Goal: Task Accomplishment & Management: Manage account settings

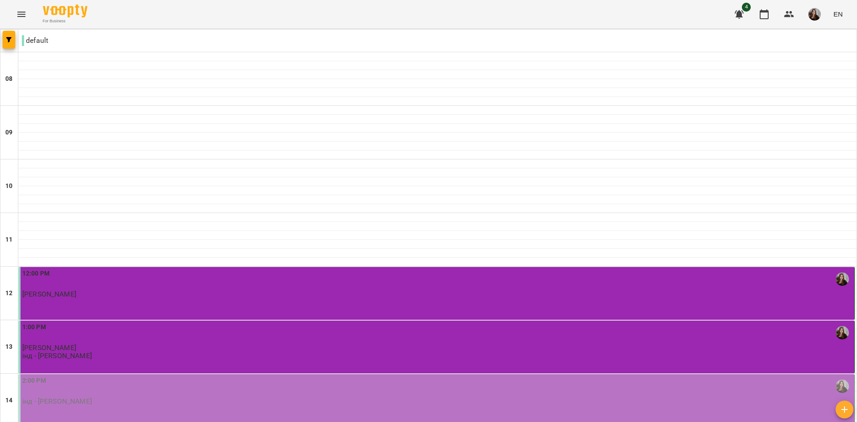
scroll to position [134, 0]
type input "**********"
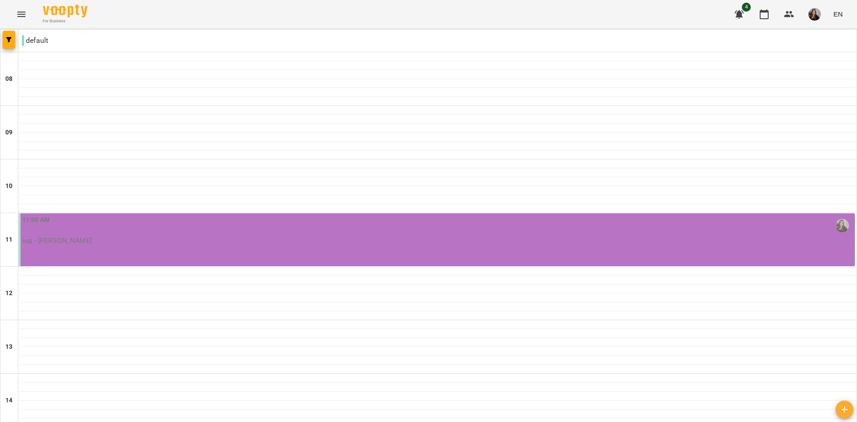
click at [803, 240] on div "11:00 AM інд - Дробоцька Яна" at bounding box center [437, 229] width 830 height 29
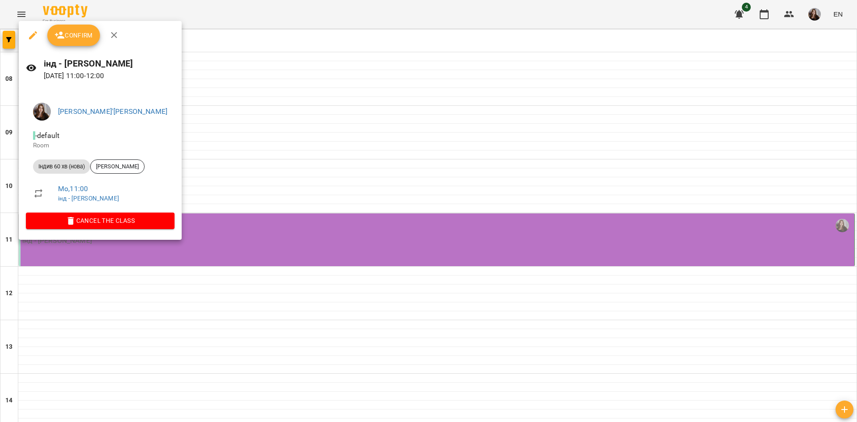
click at [240, 83] on div at bounding box center [428, 211] width 857 height 422
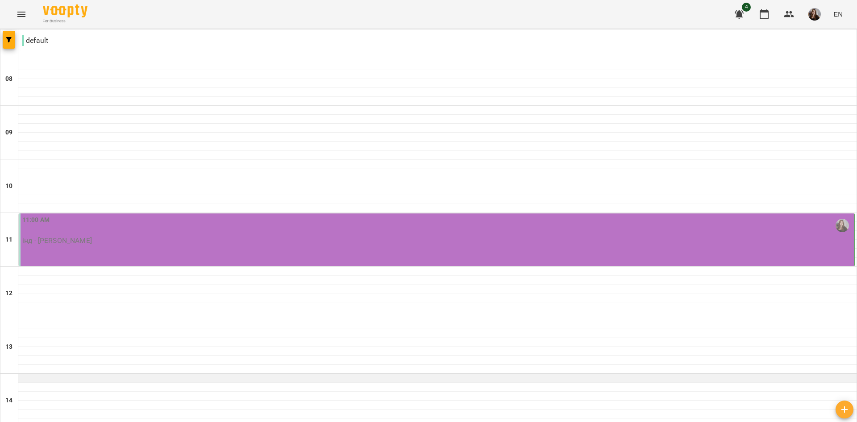
scroll to position [313, 0]
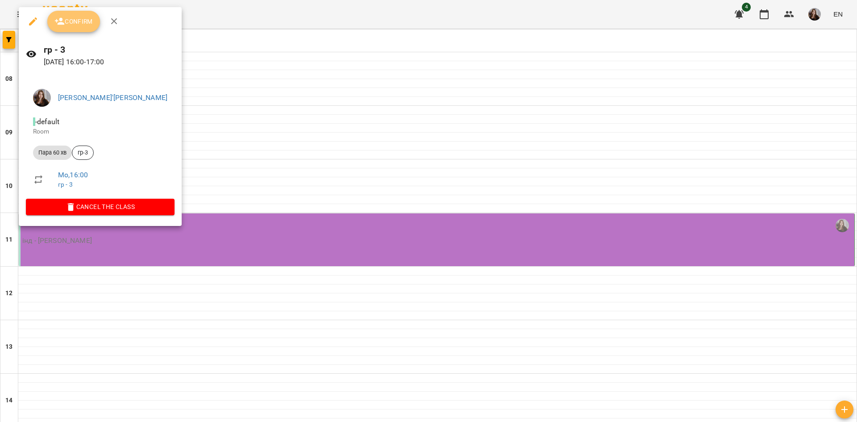
click at [70, 25] on span "Confirm" at bounding box center [73, 21] width 38 height 11
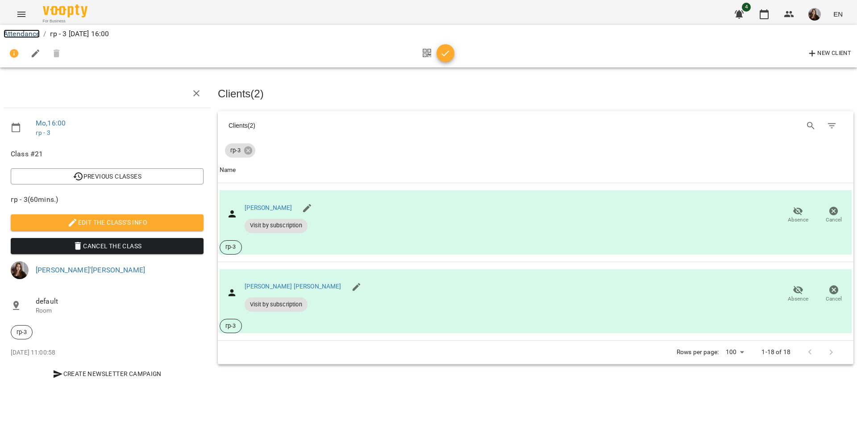
click at [26, 36] on link "Attendance" at bounding box center [22, 33] width 36 height 8
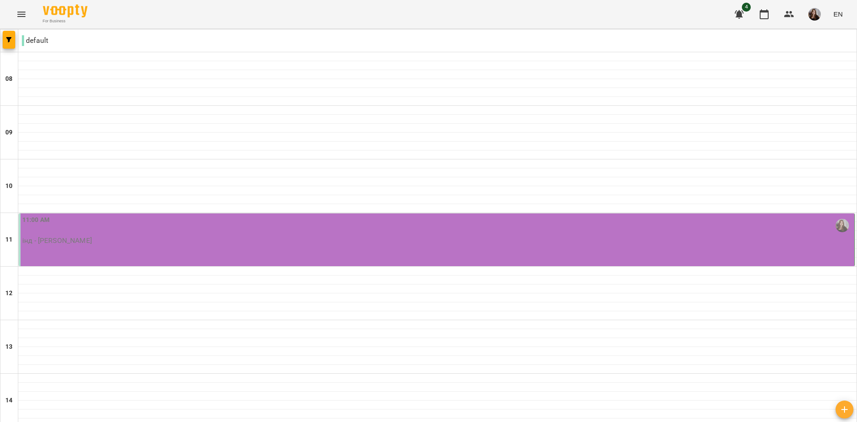
scroll to position [313, 0]
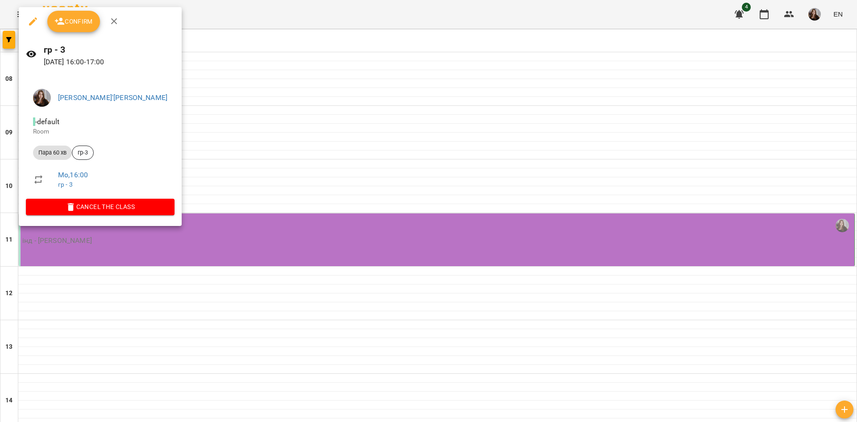
click at [75, 25] on span "Confirm" at bounding box center [73, 21] width 38 height 11
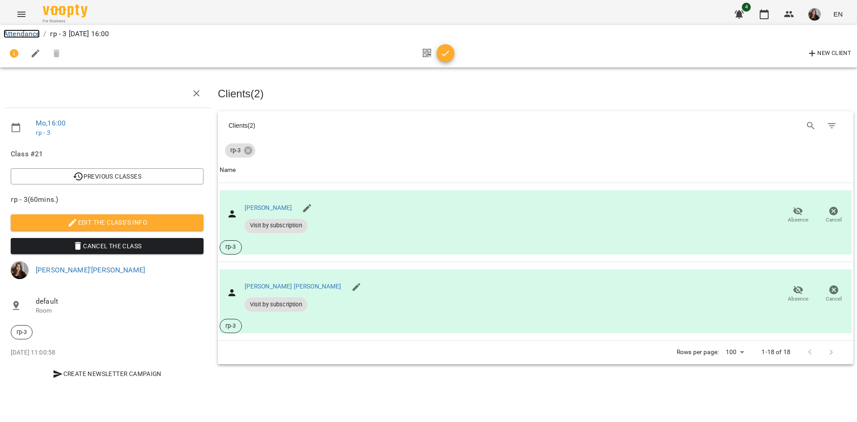
click at [29, 34] on link "Attendance" at bounding box center [22, 33] width 36 height 8
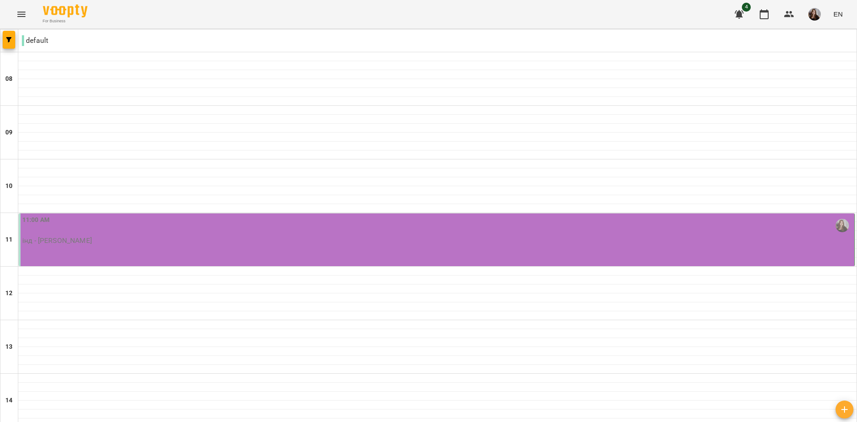
type input "**********"
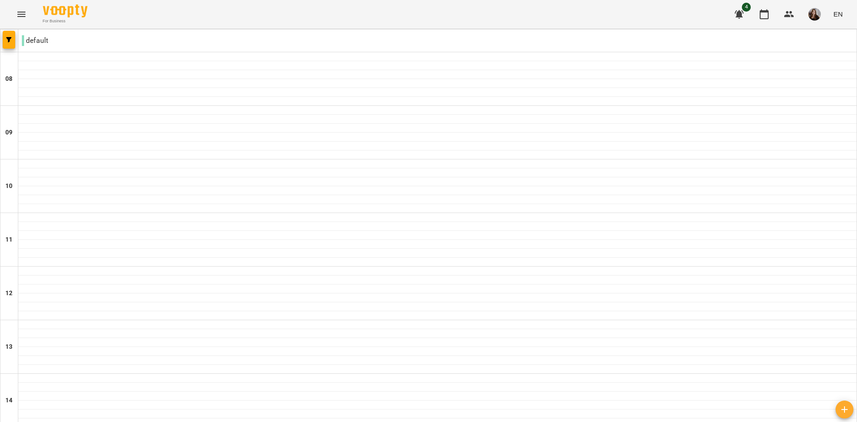
scroll to position [440, 0]
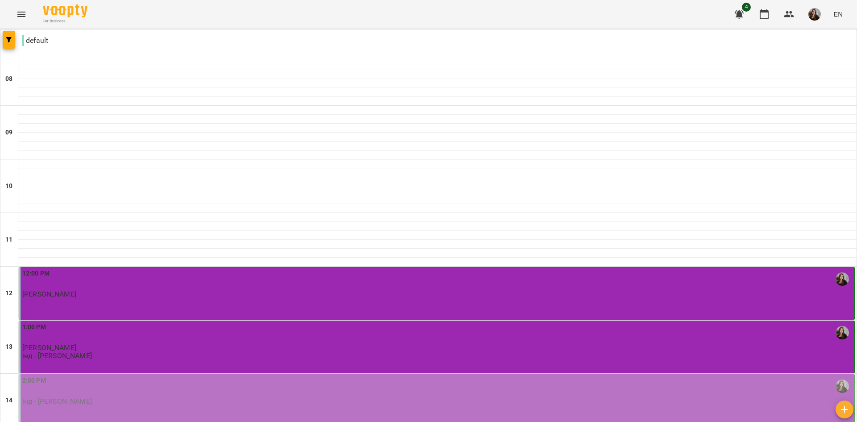
scroll to position [223, 0]
type input "**********"
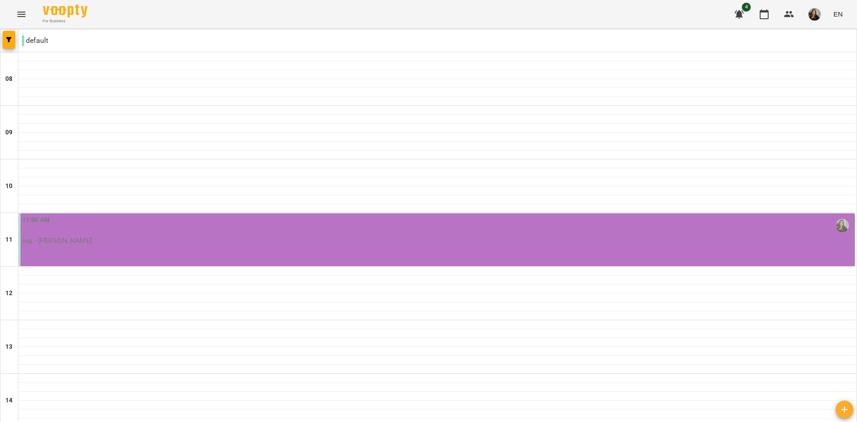
scroll to position [313, 0]
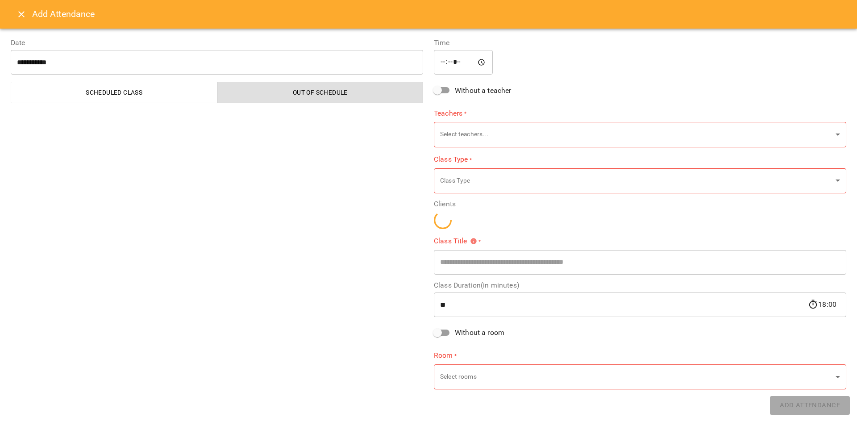
type input "**********"
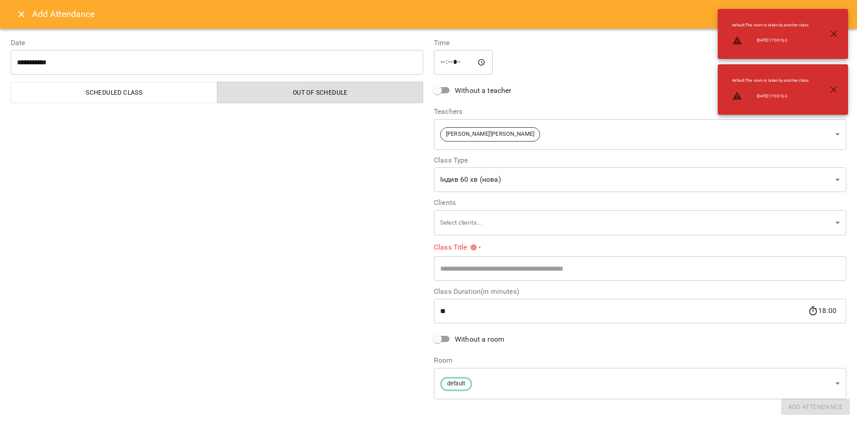
click at [470, 261] on input "text" at bounding box center [640, 268] width 413 height 25
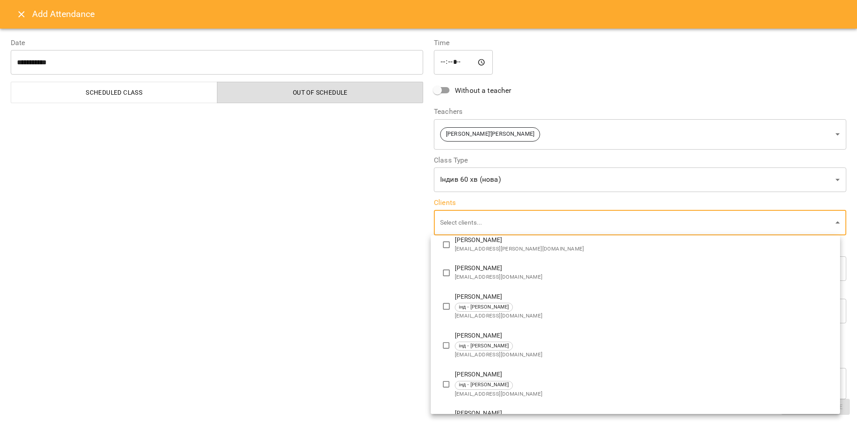
scroll to position [179, 0]
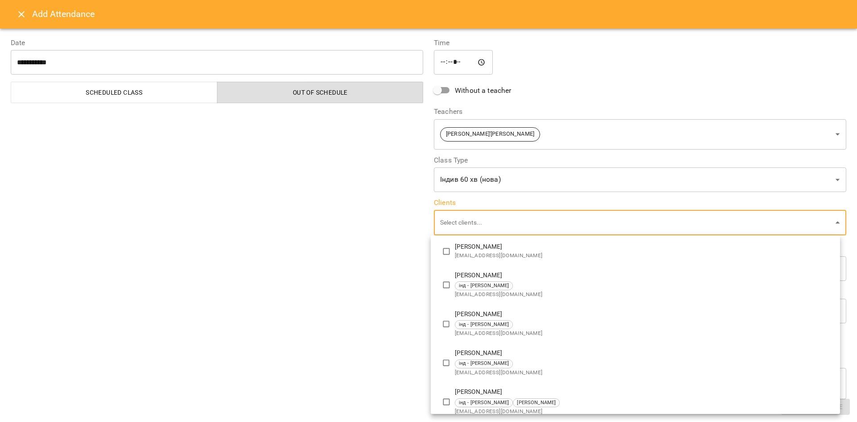
click at [541, 322] on div "інд - Коломієць Ксенія" at bounding box center [644, 324] width 378 height 9
type input "**********"
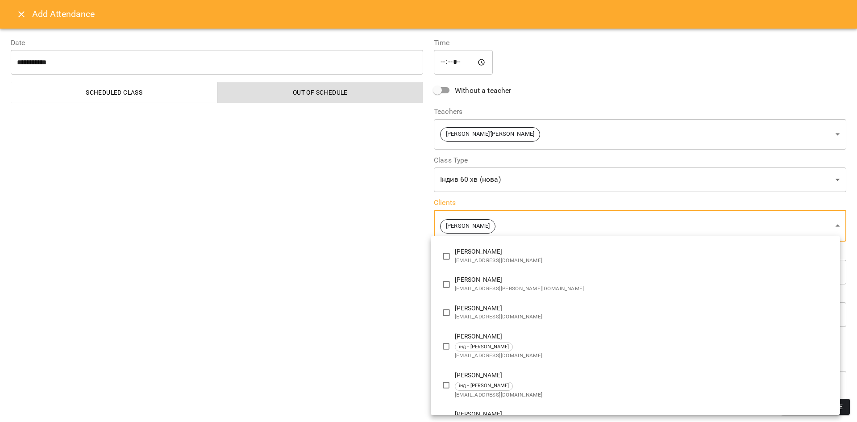
scroll to position [0, 0]
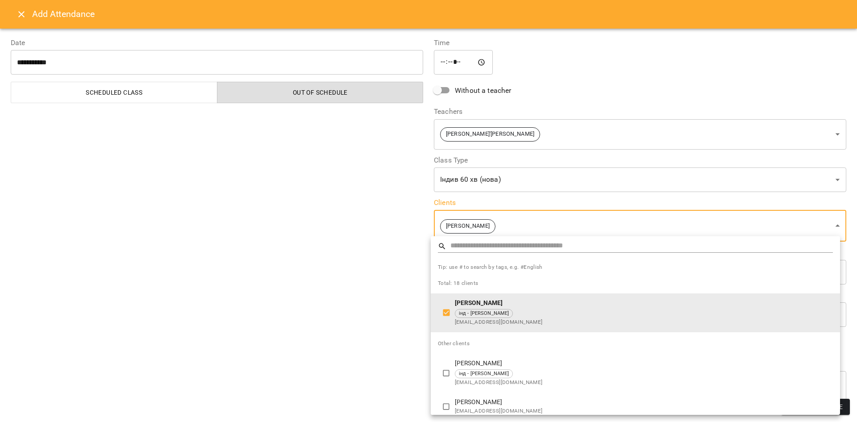
click at [359, 324] on div at bounding box center [428, 211] width 857 height 422
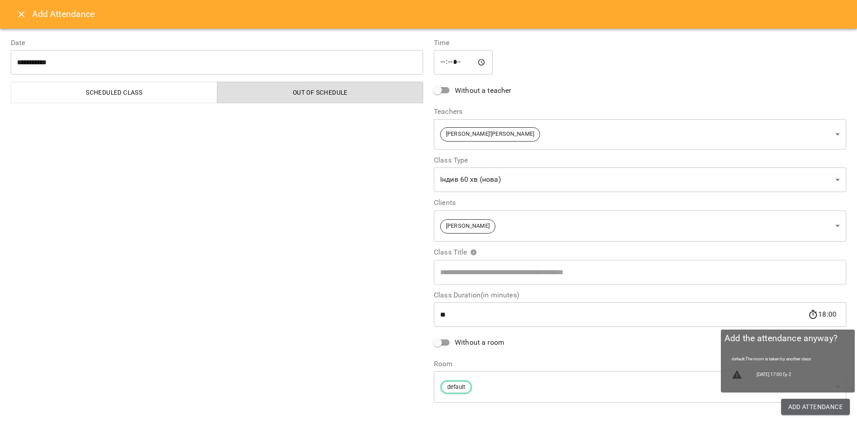
click at [812, 411] on span "Add Attendance" at bounding box center [815, 406] width 55 height 11
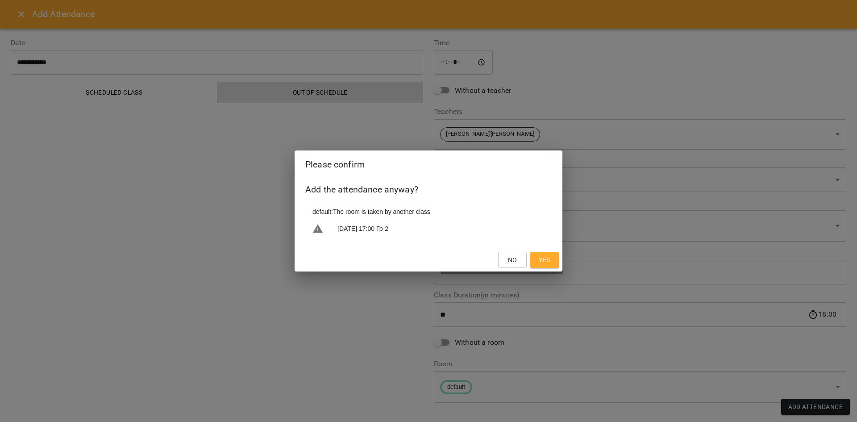
click at [555, 261] on button "Yes" at bounding box center [544, 260] width 29 height 16
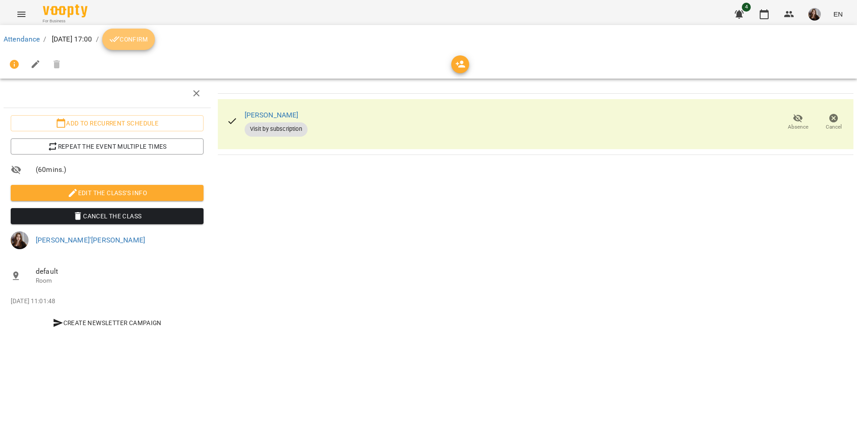
click at [148, 45] on span "Confirm" at bounding box center [128, 39] width 38 height 11
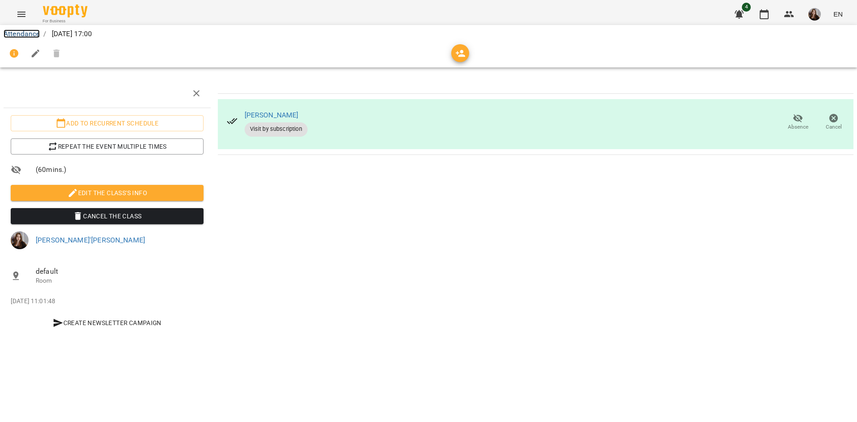
click at [34, 37] on link "Attendance" at bounding box center [22, 33] width 36 height 8
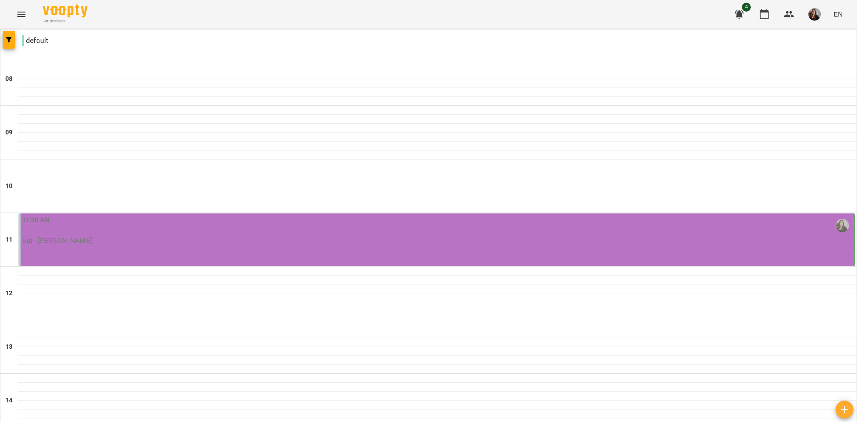
scroll to position [440, 0]
